Goal: Check status

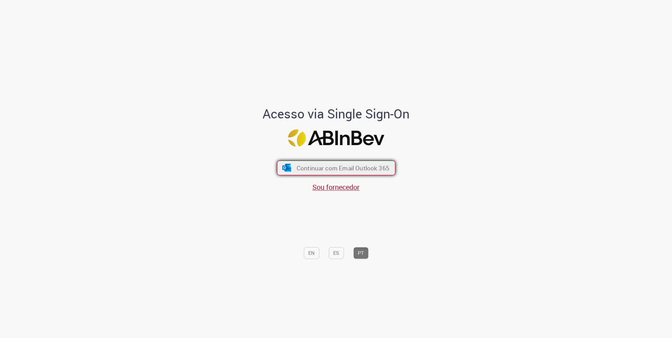
click at [328, 169] on span "Continuar com Email Outlook 365" at bounding box center [342, 168] width 93 height 8
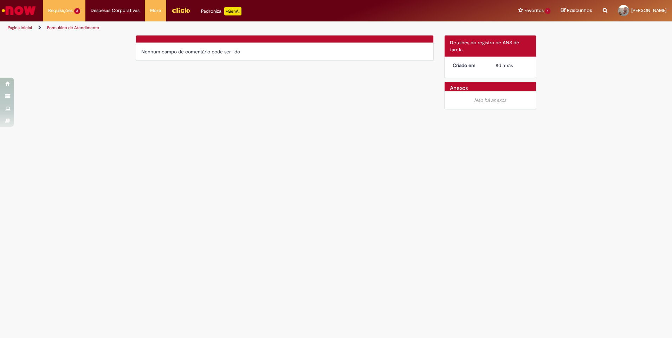
click at [195, 126] on main "Formulário de Atendimento Verificar Código de Barras Nenhum campo de comentário…" at bounding box center [336, 186] width 672 height 303
click at [86, 69] on link "Cadastro de Novo Produto Acabado 12d atrás 12 dias atrás R13544782" at bounding box center [81, 70] width 77 height 15
click at [73, 56] on span "11d atrás 11 dias atrás R13548382" at bounding box center [81, 58] width 63 height 6
click at [182, 97] on div "Verificar Código de Barras Nenhum campo de comentário pode ser lido Detalhes do…" at bounding box center [335, 74] width 411 height 78
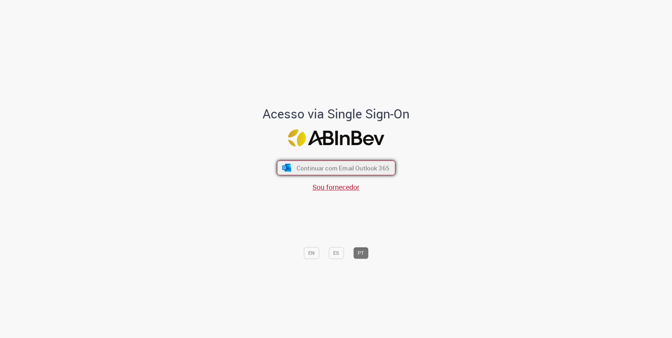
click at [316, 170] on span "Continuar com Email Outlook 365" at bounding box center [342, 168] width 93 height 8
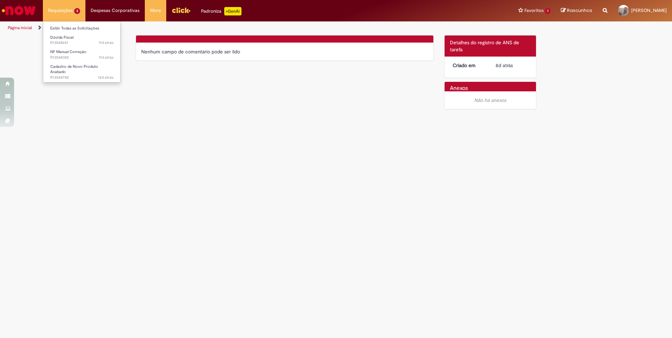
click at [69, 7] on li "Requisições 3 Exibir Todas as Solicitações Dúvida Fiscal 11d atrás 11 dias atrá…" at bounding box center [64, 10] width 43 height 21
click at [76, 43] on span "11d atrás 11 dias atrás R13548651" at bounding box center [81, 43] width 63 height 6
